Goal: Information Seeking & Learning: Learn about a topic

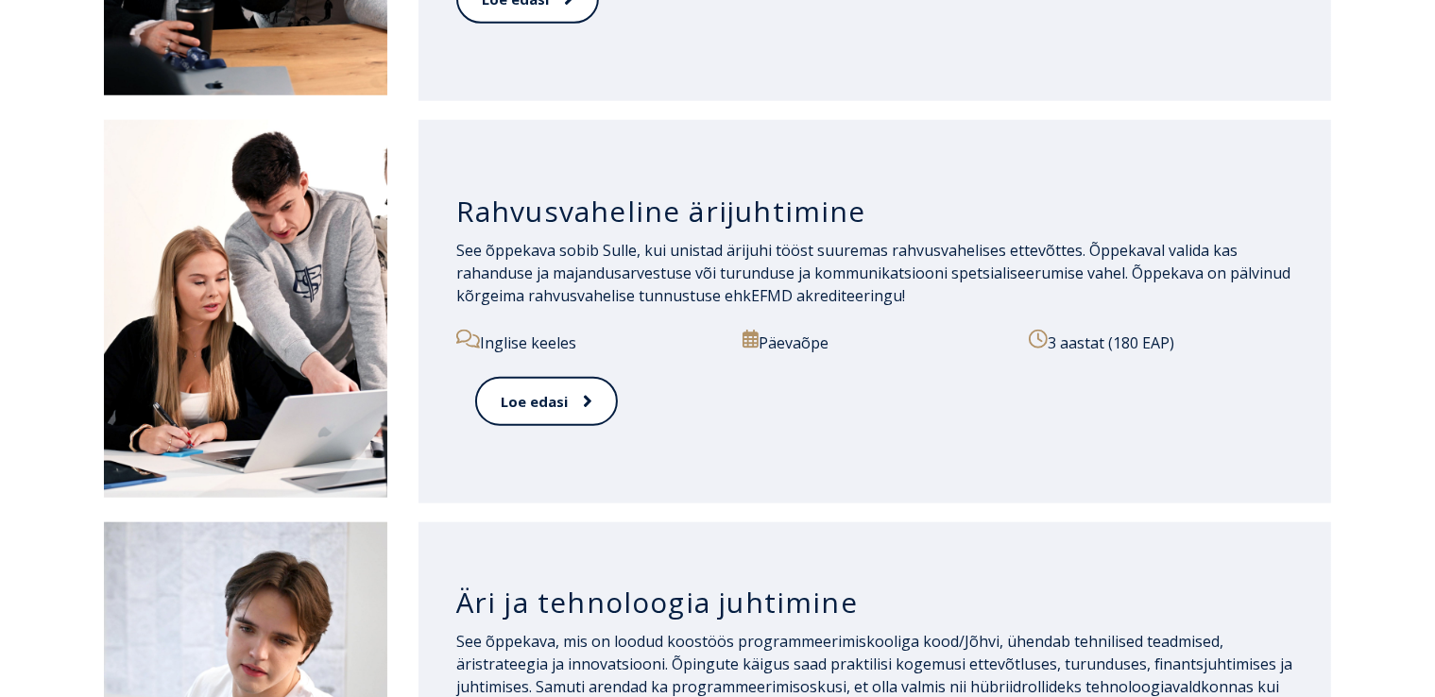
scroll to position [1700, 0]
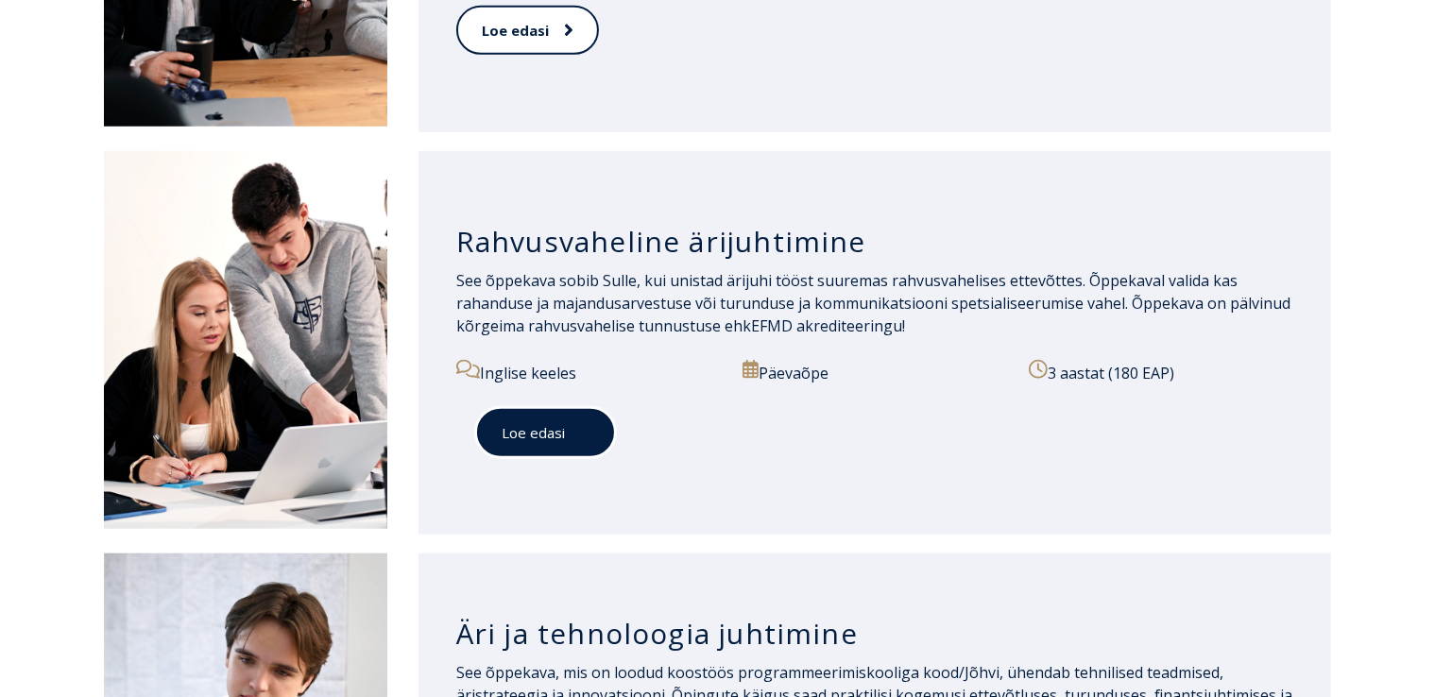
click at [540, 440] on link "Loe edasi" at bounding box center [545, 433] width 141 height 52
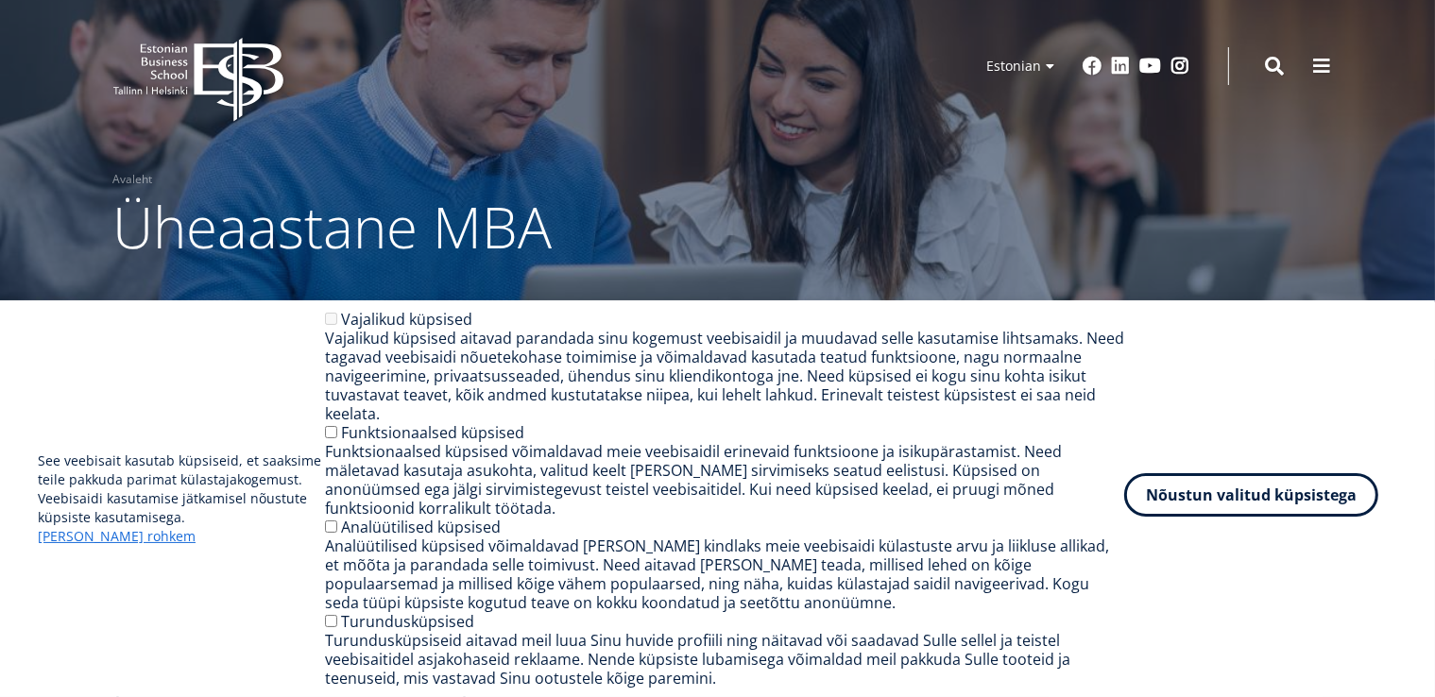
click at [1192, 499] on button "Nõustun valitud küpsistega" at bounding box center [1251, 494] width 254 height 43
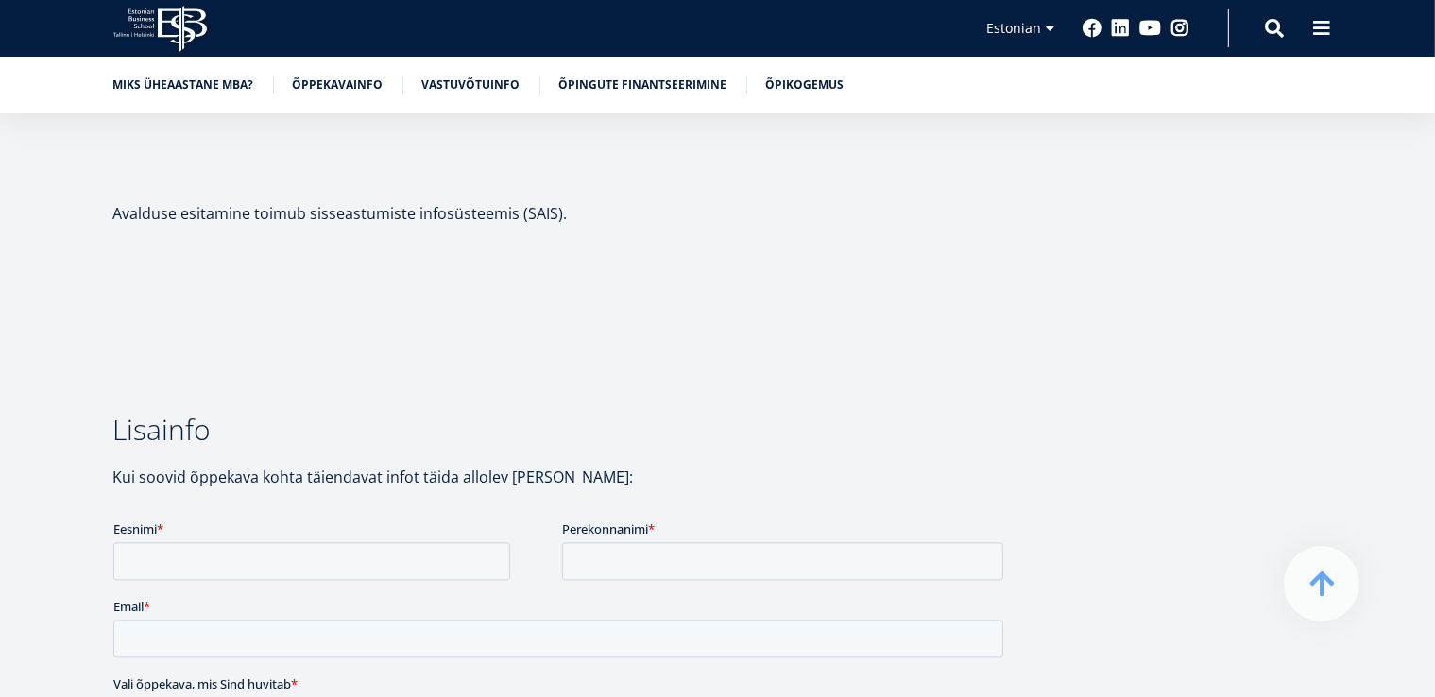
scroll to position [3589, 0]
